Goal: Go to known website: Go to known website

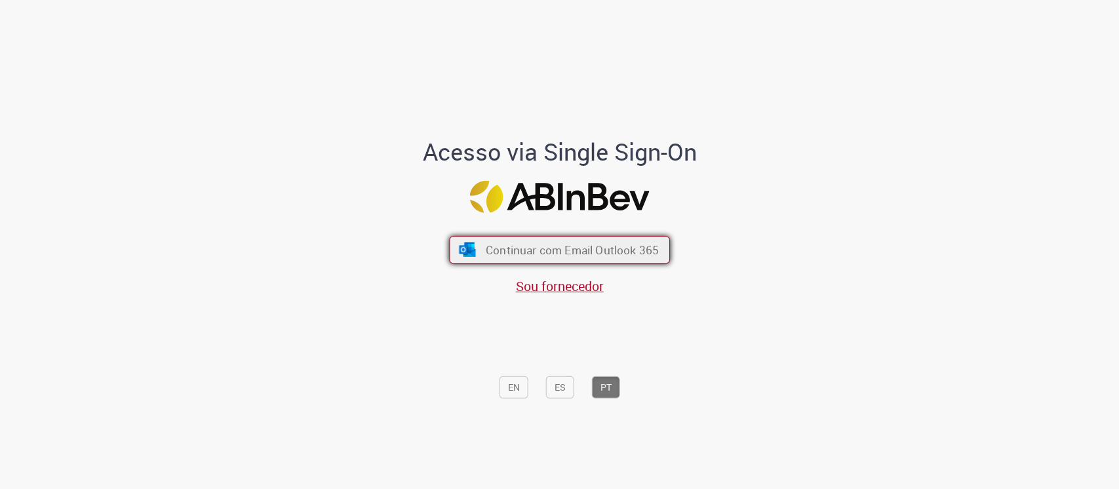
click at [603, 248] on span "Continuar com Email Outlook 365" at bounding box center [572, 249] width 173 height 15
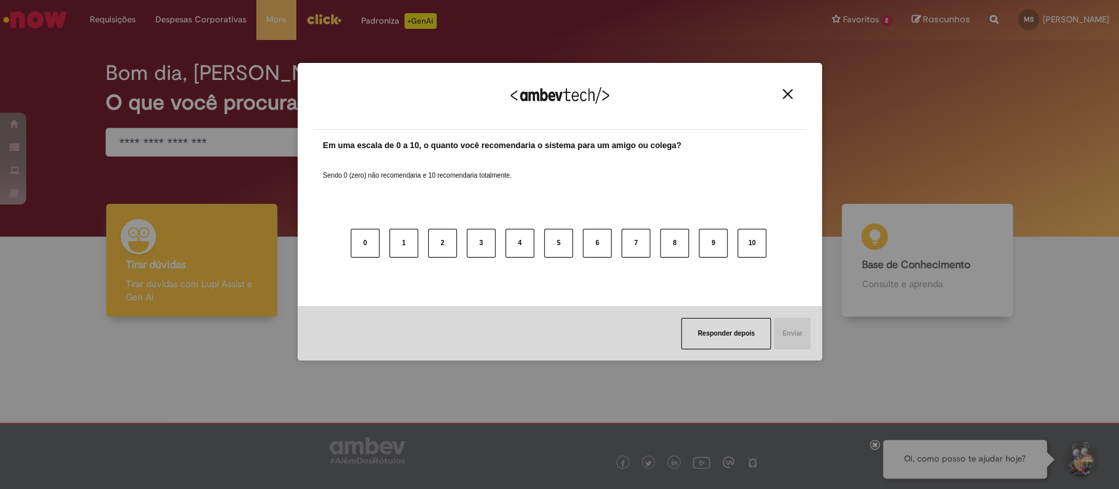
click at [788, 90] on img "Close" at bounding box center [788, 94] width 10 height 10
